Goal: Task Accomplishment & Management: Complete application form

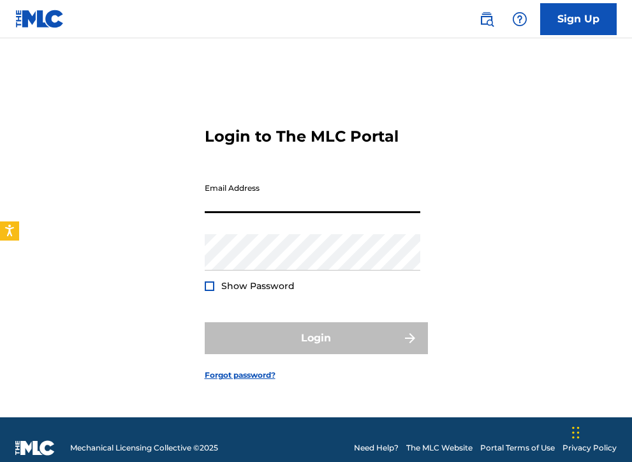
type input "[EMAIL_ADDRESS][DOMAIN_NAME]"
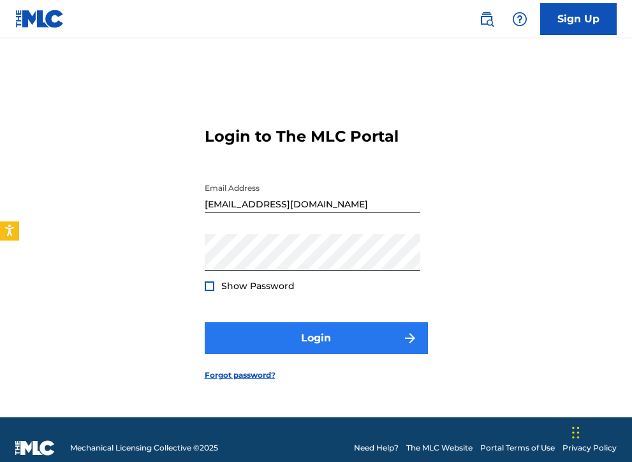
click at [226, 332] on button "Login" at bounding box center [316, 338] width 223 height 32
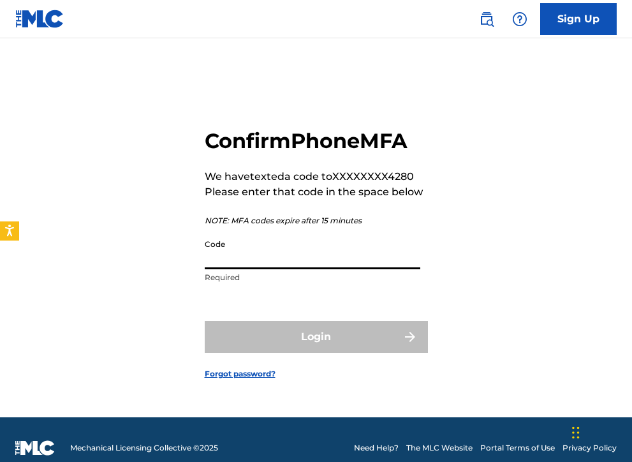
click at [230, 255] on input "Code" at bounding box center [313, 251] width 216 height 36
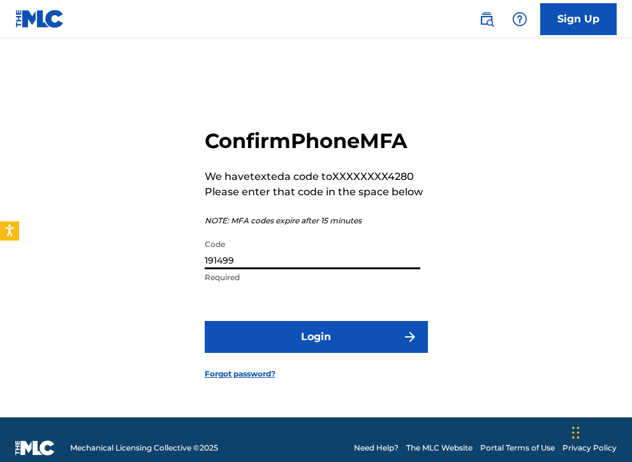
type input "191499"
click at [316, 337] on button "Login" at bounding box center [316, 337] width 223 height 32
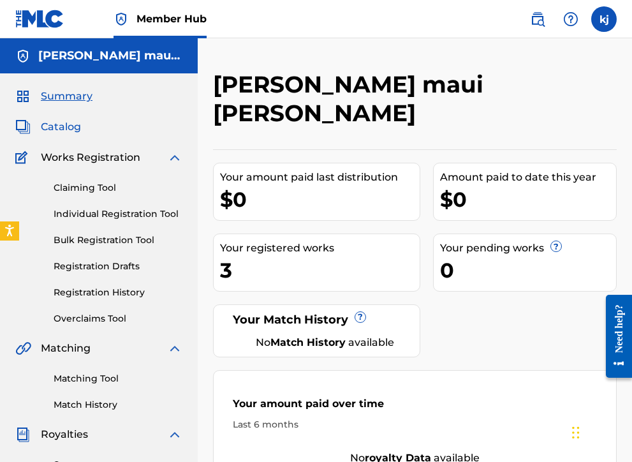
click at [65, 122] on span "Catalog" at bounding box center [61, 126] width 40 height 15
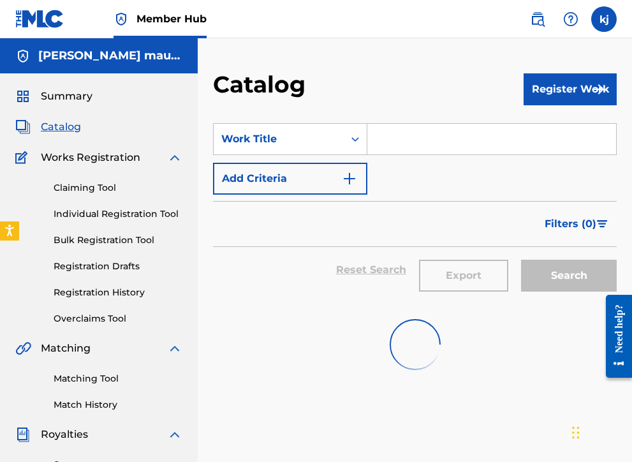
click at [89, 159] on span "Works Registration" at bounding box center [91, 157] width 100 height 15
click at [179, 156] on img at bounding box center [174, 157] width 15 height 15
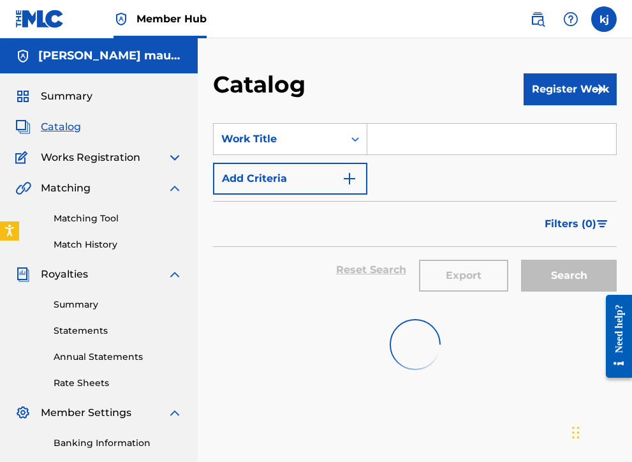
click at [174, 154] on img at bounding box center [174, 157] width 15 height 15
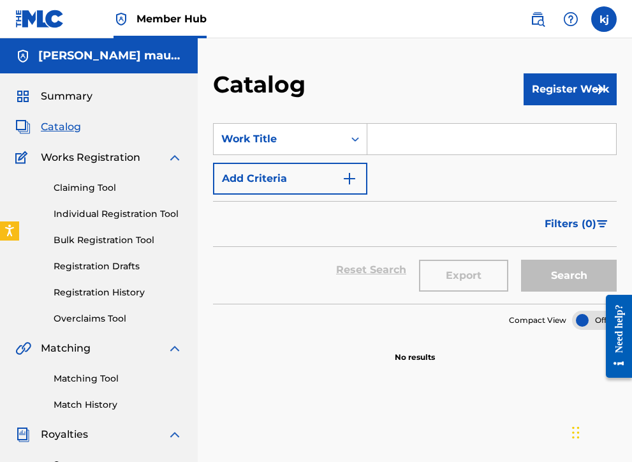
click at [61, 153] on span "Works Registration" at bounding box center [91, 157] width 100 height 15
click at [67, 162] on span "Works Registration" at bounding box center [91, 157] width 100 height 15
click at [80, 192] on link "Claiming Tool" at bounding box center [118, 187] width 129 height 13
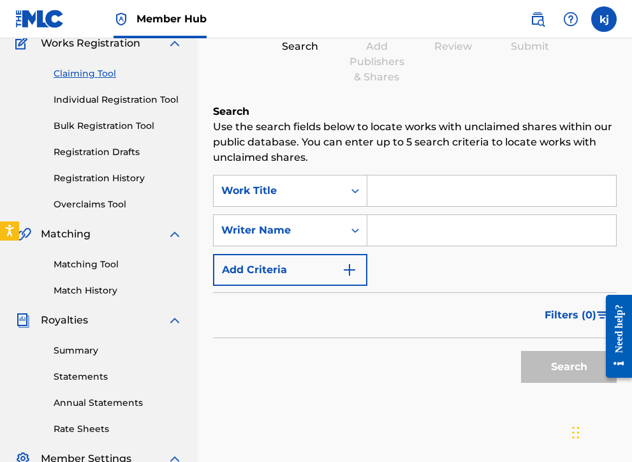
scroll to position [105, 0]
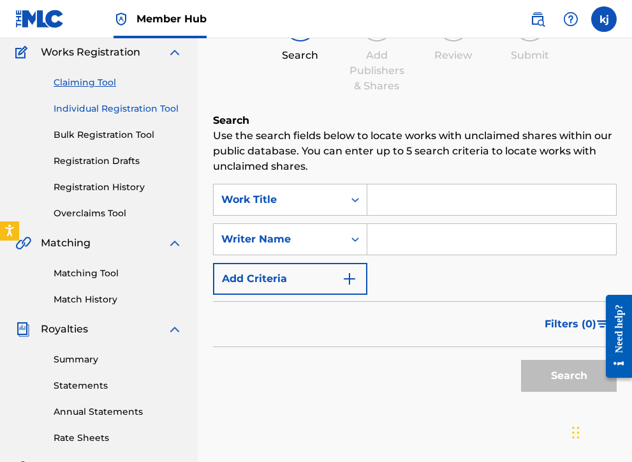
click at [73, 108] on link "Individual Registration Tool" at bounding box center [118, 108] width 129 height 13
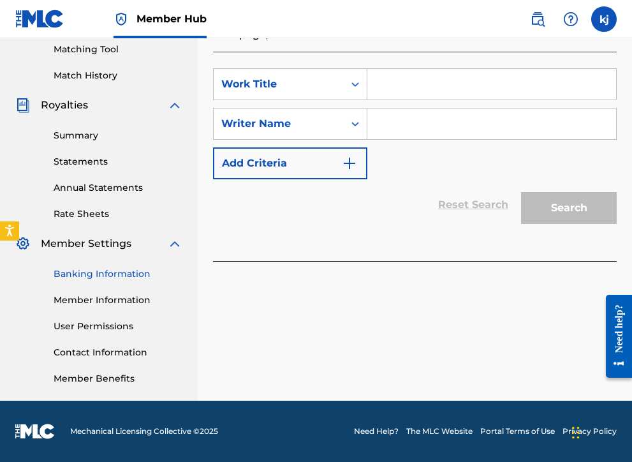
scroll to position [329, 0]
click at [85, 271] on link "Banking Information" at bounding box center [118, 273] width 129 height 13
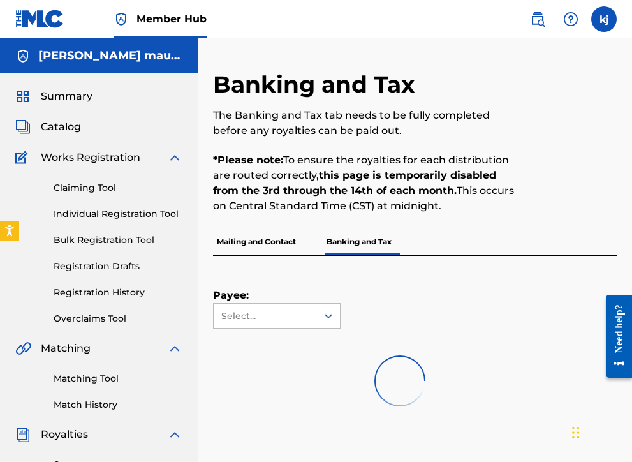
click at [62, 163] on span "Works Registration" at bounding box center [91, 157] width 100 height 15
click at [64, 155] on span "Works Registration" at bounding box center [91, 157] width 100 height 15
click at [66, 161] on span "Works Registration" at bounding box center [91, 157] width 100 height 15
click at [66, 195] on div "Claiming Tool Individual Registration Tool Bulk Registration Tool Registration …" at bounding box center [98, 245] width 167 height 160
click at [66, 214] on link "Individual Registration Tool" at bounding box center [118, 213] width 129 height 13
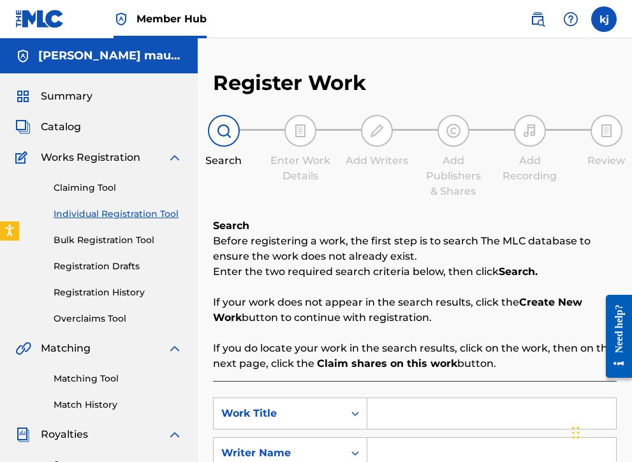
click at [78, 303] on div "Claiming Tool Individual Registration Tool Bulk Registration Tool Registration …" at bounding box center [98, 245] width 167 height 160
click at [78, 291] on link "Registration History" at bounding box center [118, 292] width 129 height 13
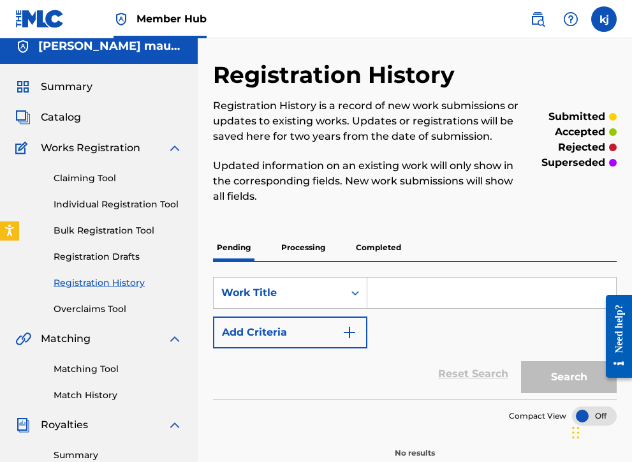
scroll to position [11, 0]
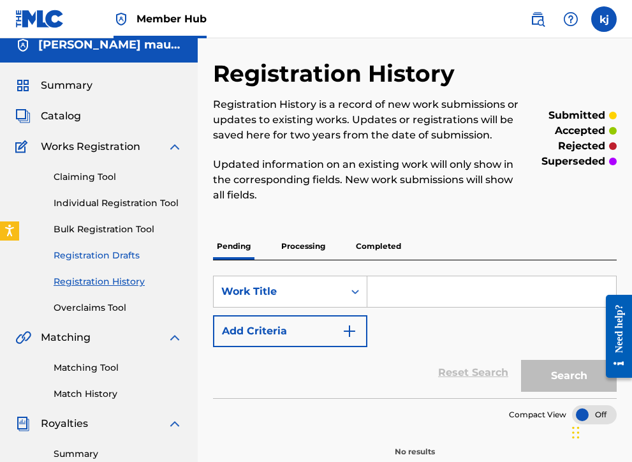
click at [85, 256] on link "Registration Drafts" at bounding box center [118, 255] width 129 height 13
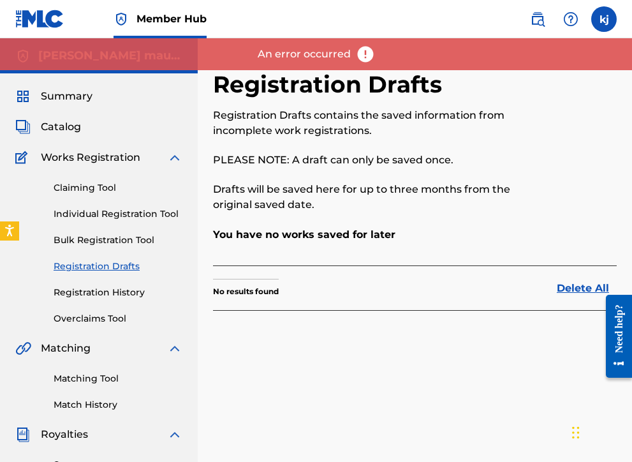
click at [94, 249] on div "Claiming Tool Individual Registration Tool Bulk Registration Tool Registration …" at bounding box center [98, 245] width 167 height 160
click at [89, 212] on link "Individual Registration Tool" at bounding box center [118, 213] width 129 height 13
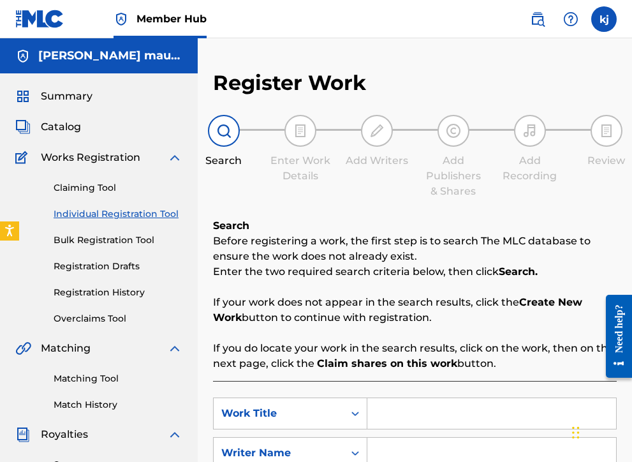
scroll to position [0, 6]
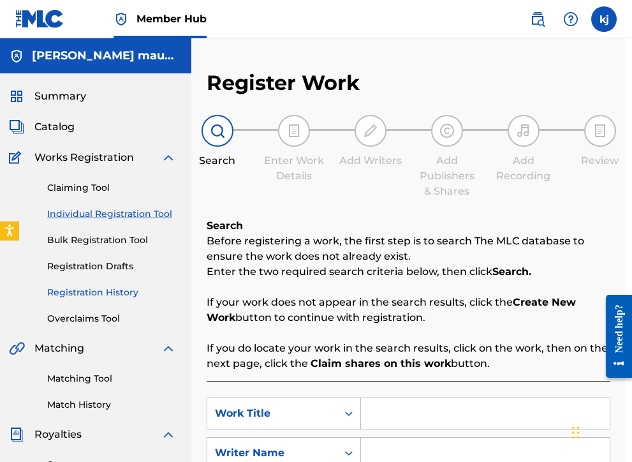
click at [83, 292] on link "Registration History" at bounding box center [111, 292] width 129 height 13
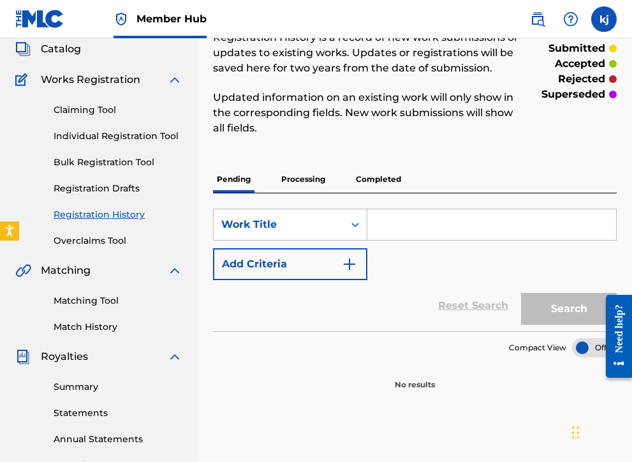
scroll to position [294, 0]
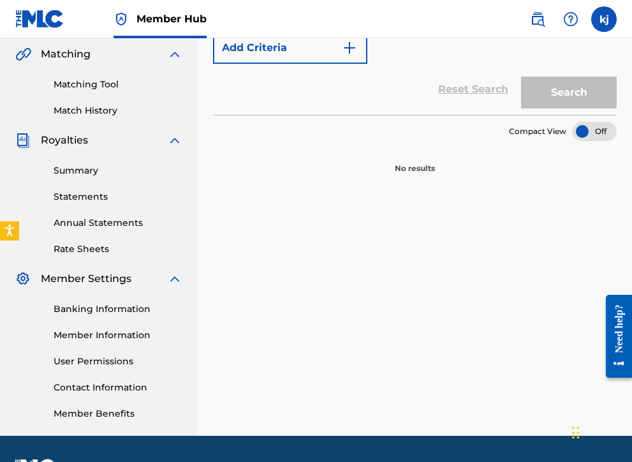
click at [595, 136] on div at bounding box center [594, 131] width 45 height 19
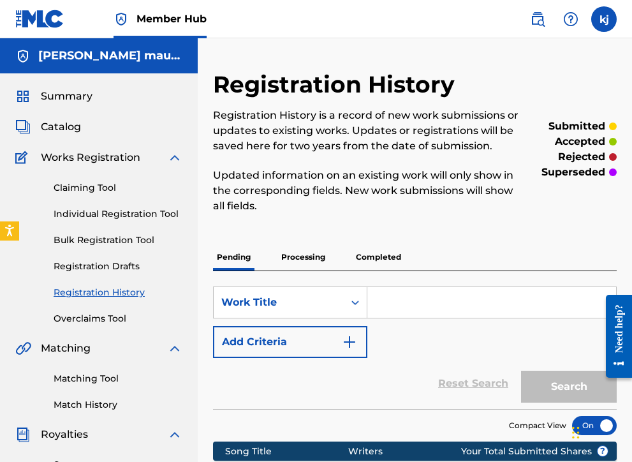
scroll to position [108, 0]
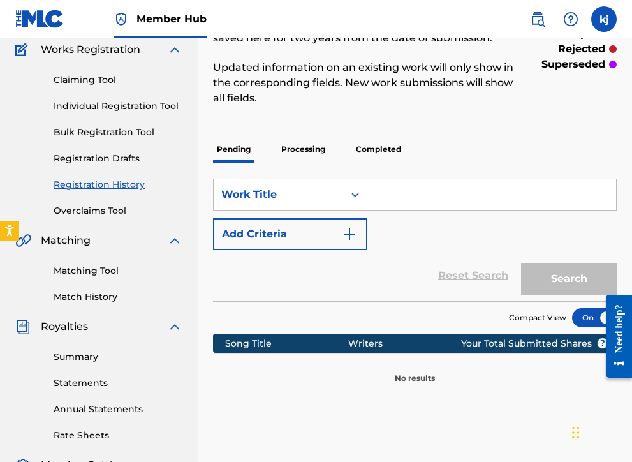
click at [77, 87] on div "Claiming Tool Individual Registration Tool Bulk Registration Tool Registration …" at bounding box center [98, 137] width 167 height 160
click at [76, 78] on link "Claiming Tool" at bounding box center [118, 79] width 129 height 13
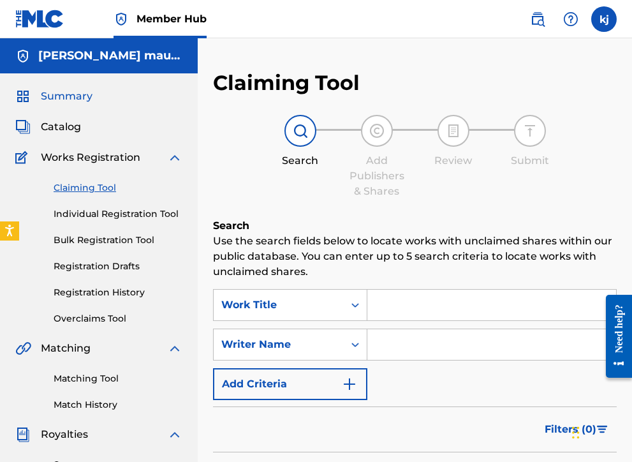
click at [73, 91] on span "Summary" at bounding box center [67, 96] width 52 height 15
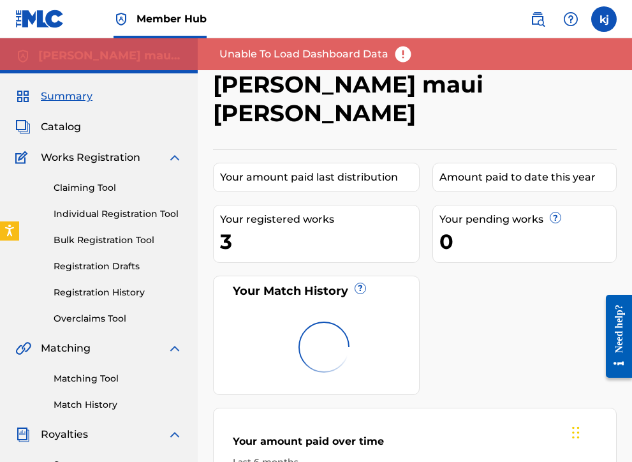
click at [251, 227] on div "3" at bounding box center [319, 241] width 199 height 29
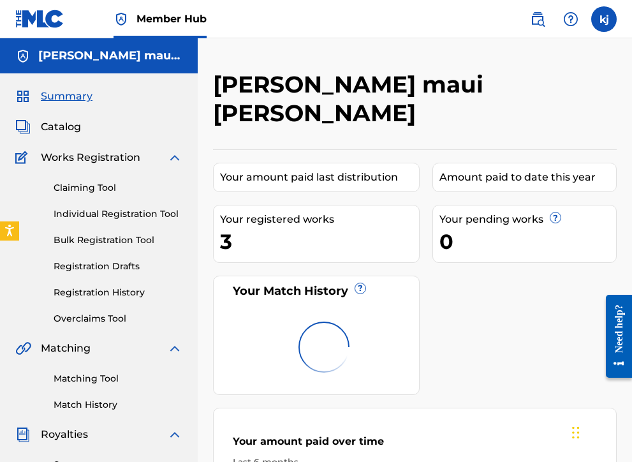
click at [27, 93] on img at bounding box center [22, 96] width 15 height 15
click at [68, 93] on span "Summary" at bounding box center [67, 96] width 52 height 15
